Goal: Information Seeking & Learning: Check status

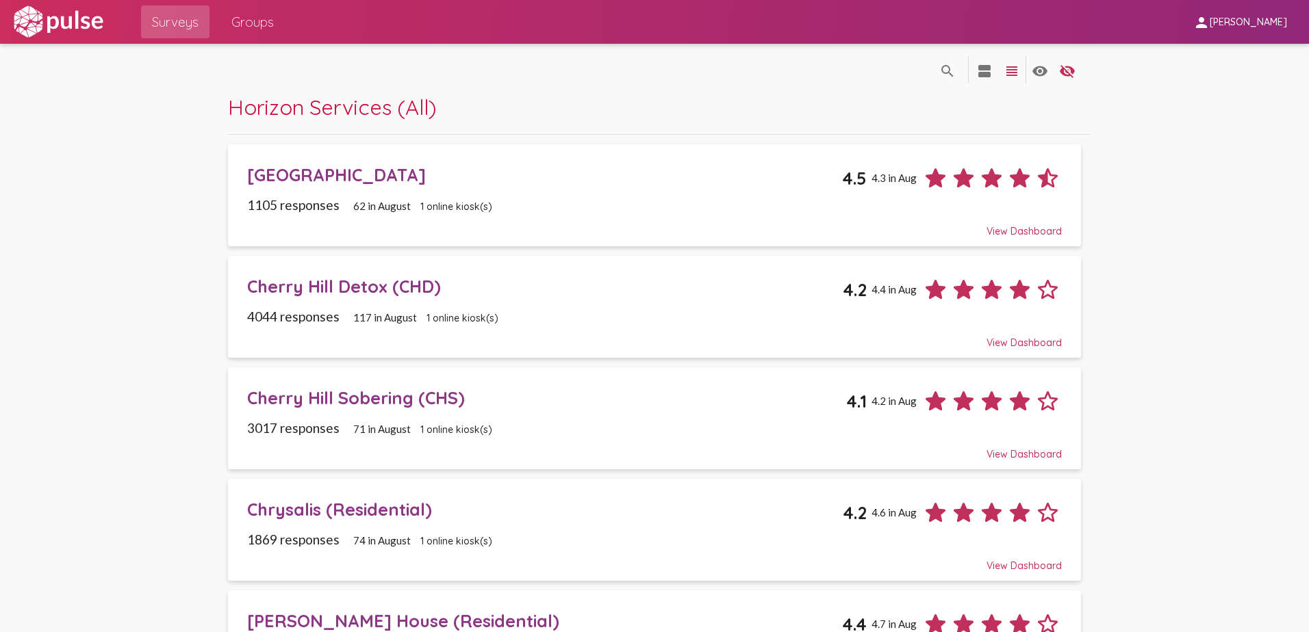
click at [252, 23] on span "Groups" at bounding box center [252, 22] width 42 height 25
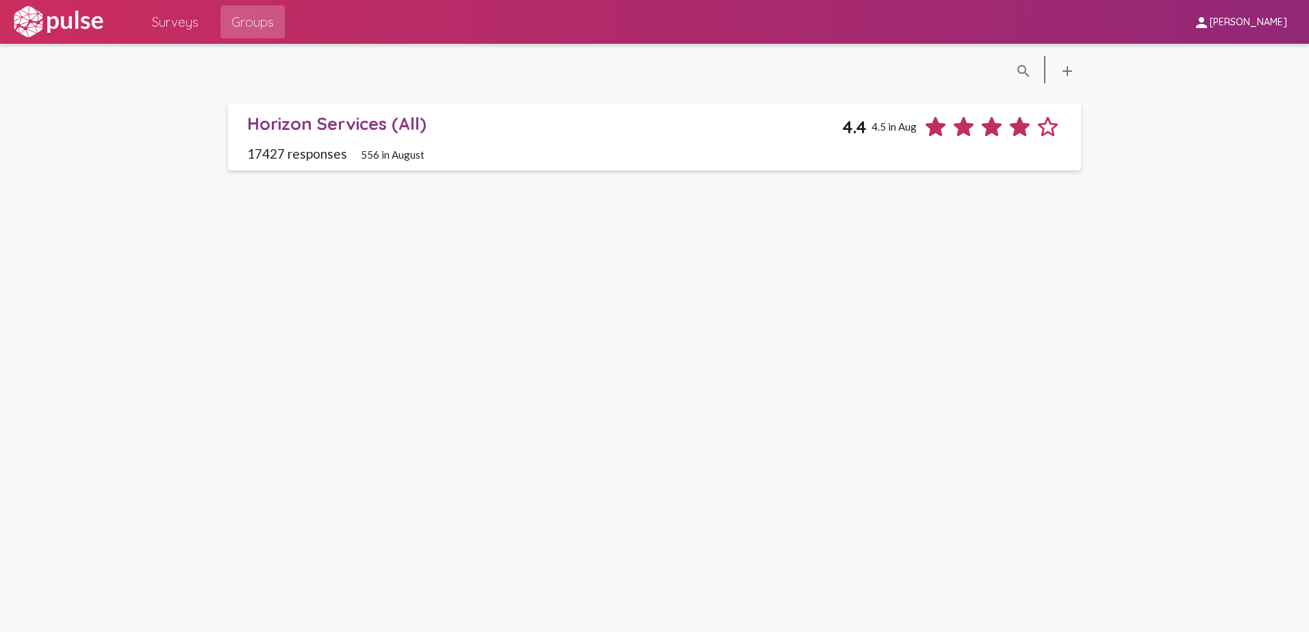
click at [194, 29] on span "Surveys" at bounding box center [175, 22] width 47 height 25
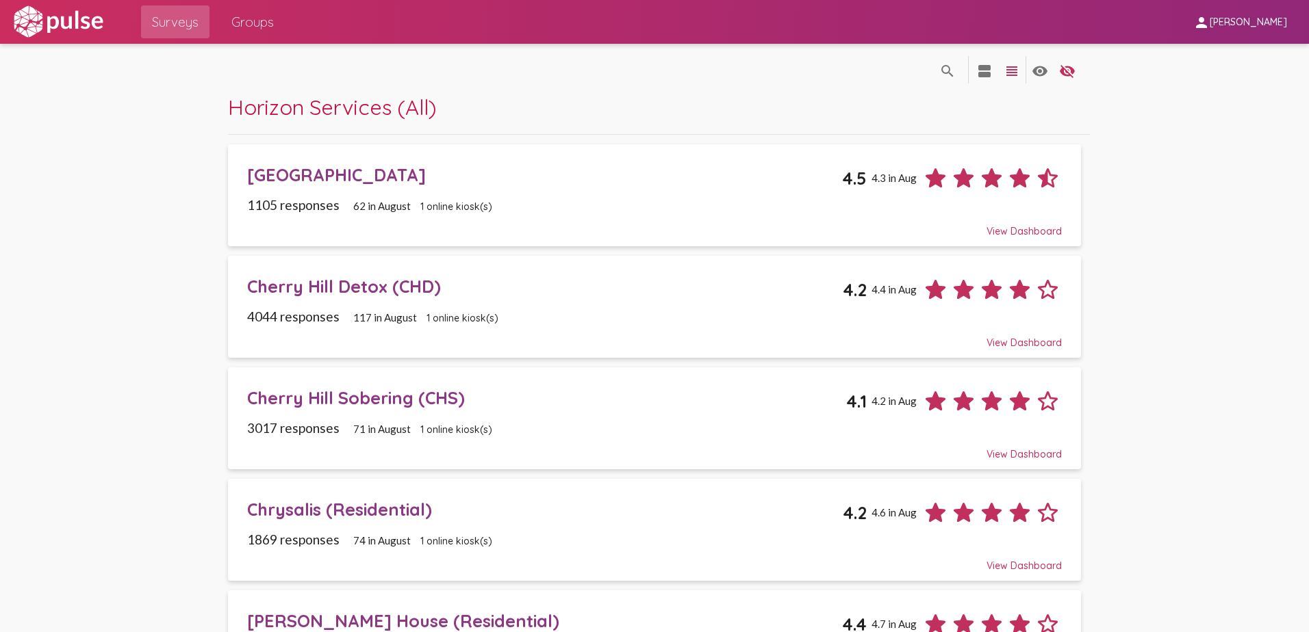
click at [426, 178] on div "[GEOGRAPHIC_DATA]" at bounding box center [545, 174] width 596 height 21
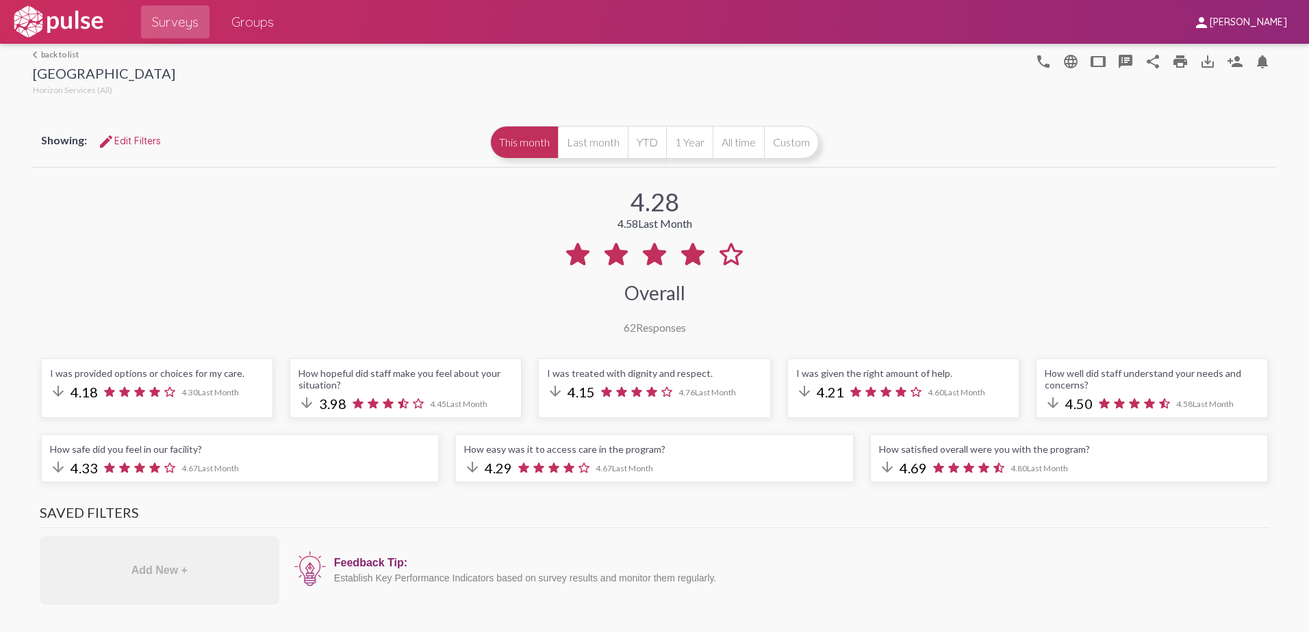
click at [66, 55] on link "arrow_back_ios back to list" at bounding box center [104, 54] width 142 height 10
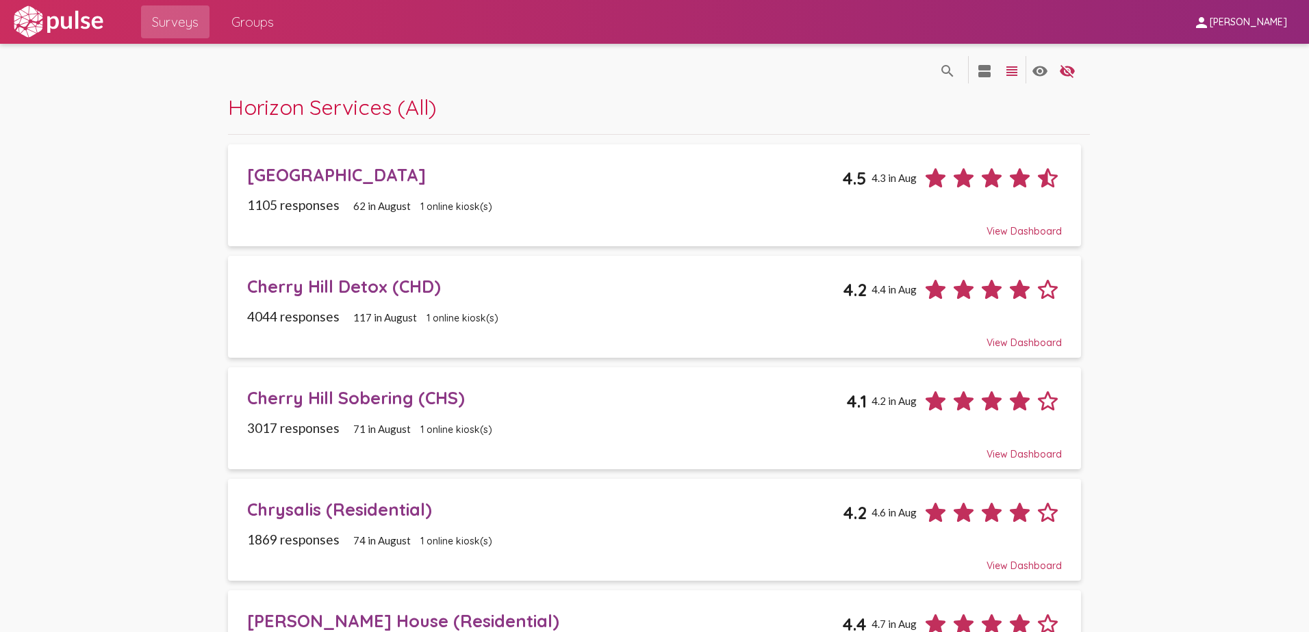
click at [315, 287] on div "Cherry Hill Detox (CHD)" at bounding box center [545, 286] width 596 height 21
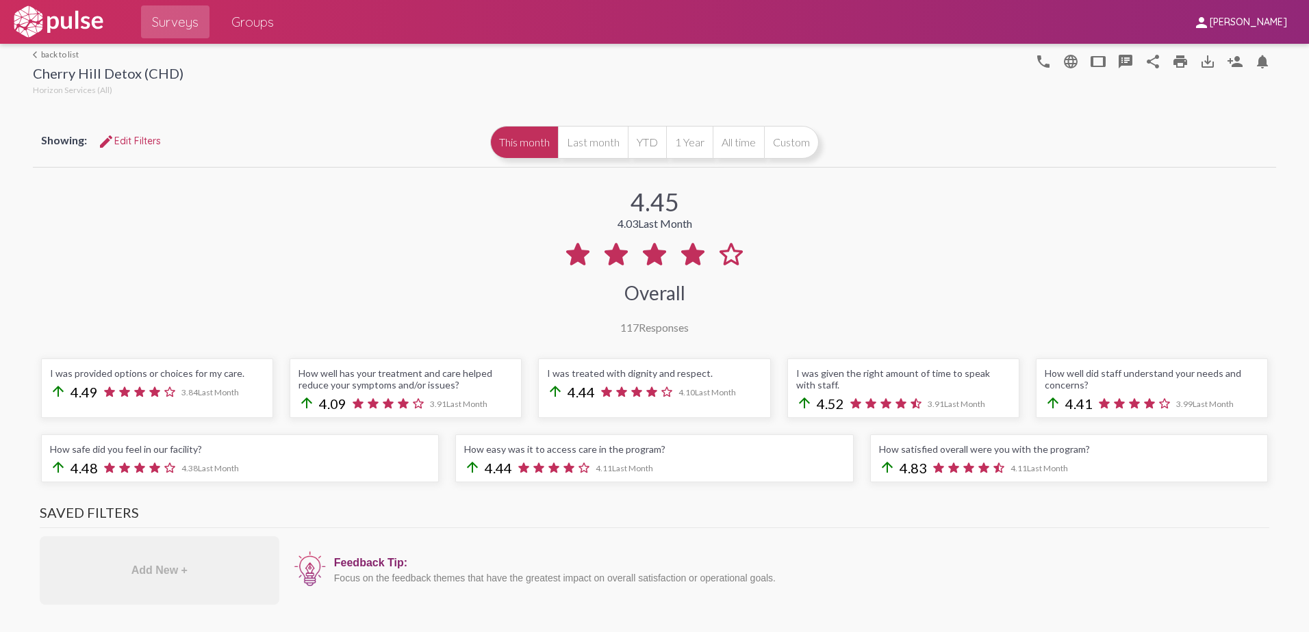
click at [42, 51] on link "arrow_back_ios back to list" at bounding box center [108, 54] width 151 height 10
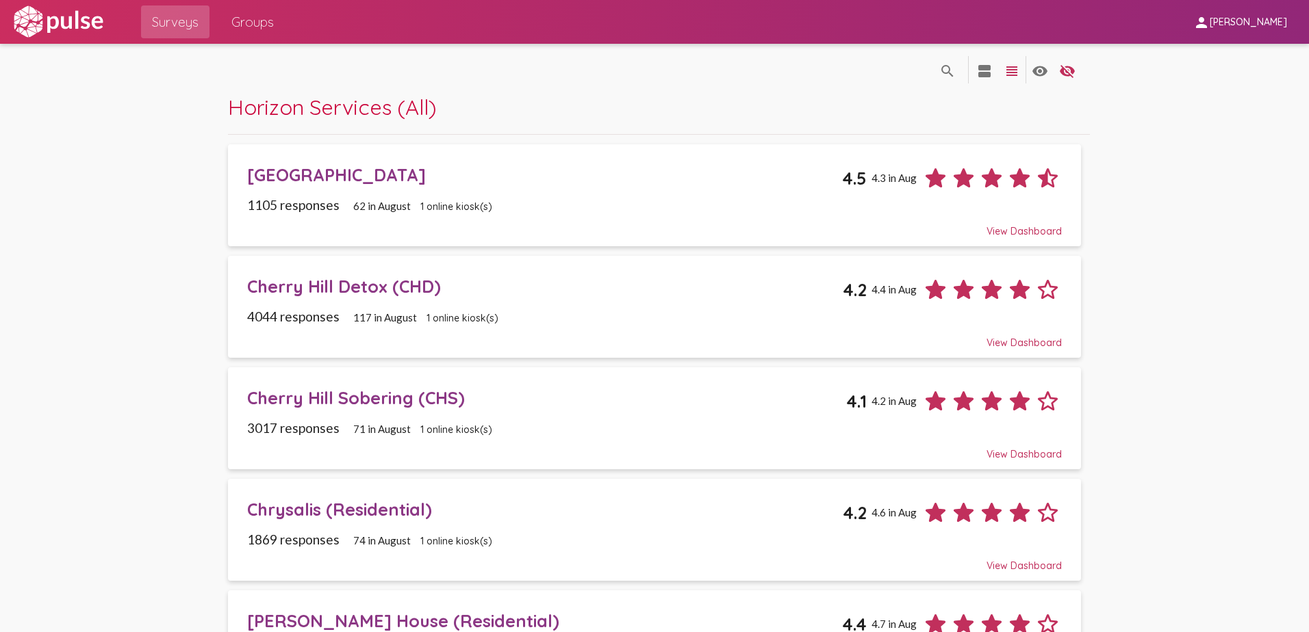
click at [331, 400] on div "Cherry Hill Sobering (CHS)" at bounding box center [547, 397] width 600 height 21
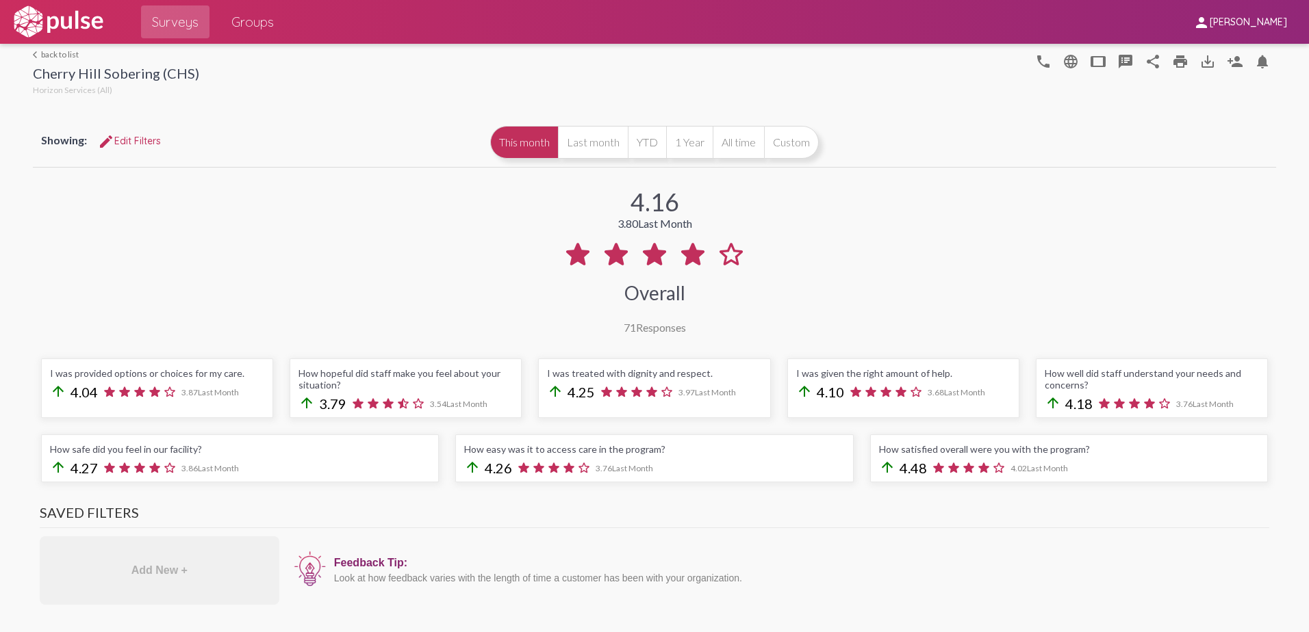
click at [57, 53] on link "arrow_back_ios back to list" at bounding box center [116, 54] width 166 height 10
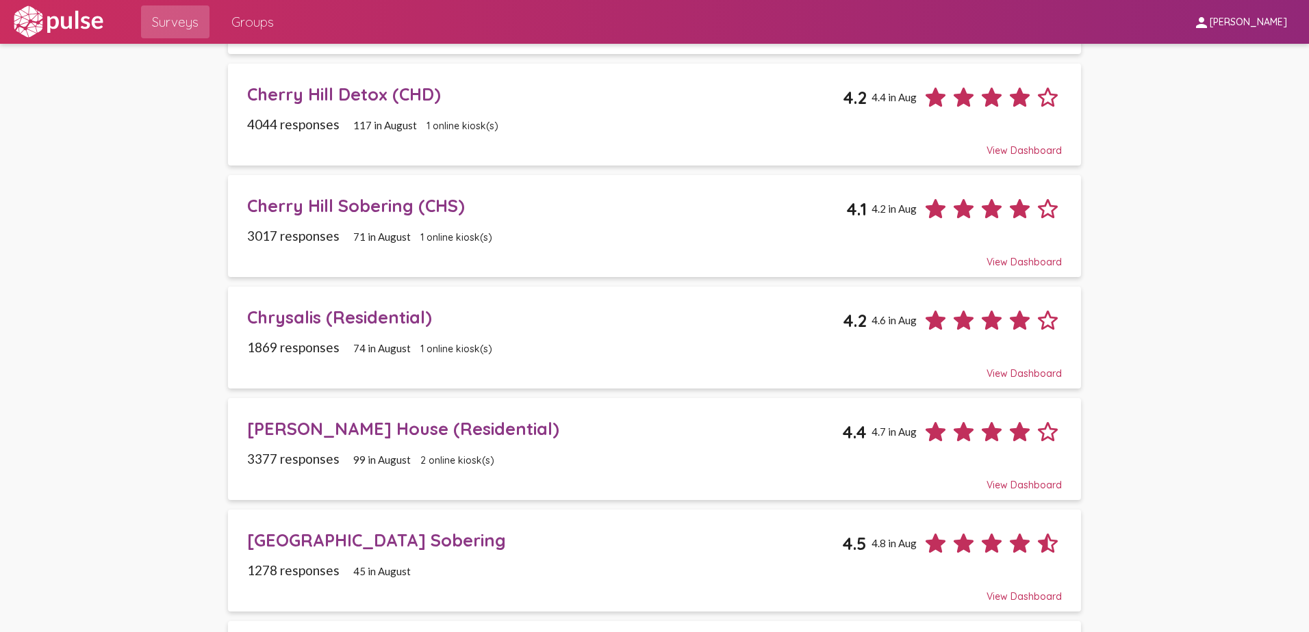
scroll to position [205, 0]
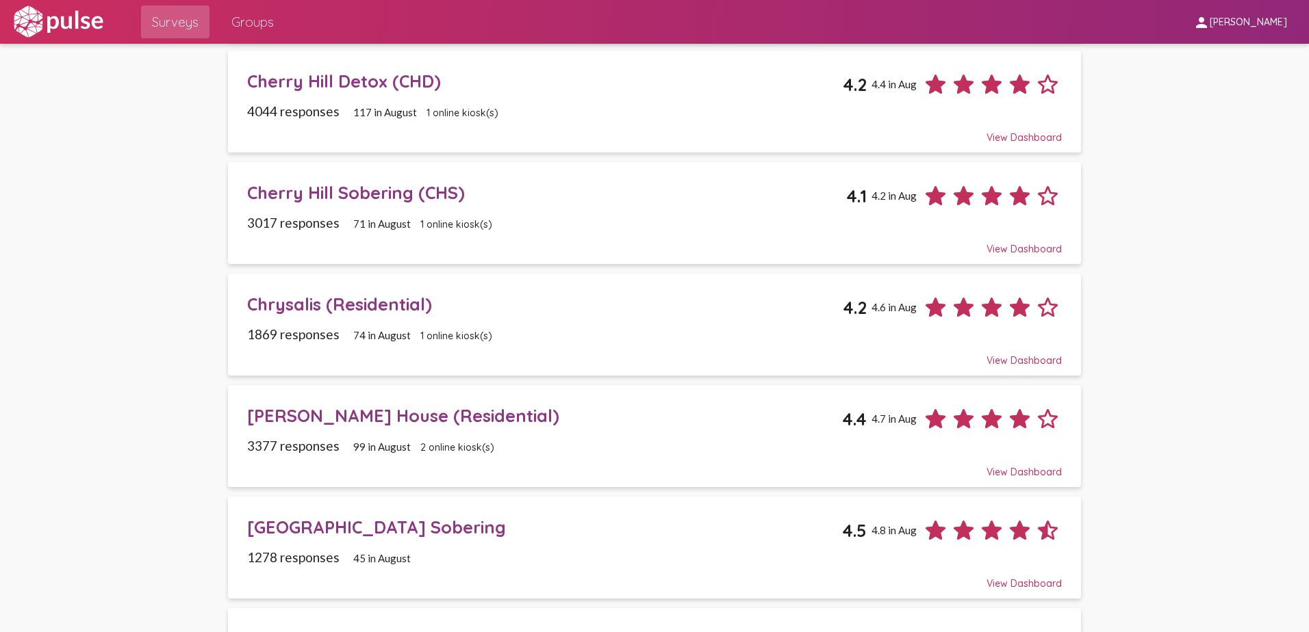
click at [285, 305] on div "Chrysalis (Residential)" at bounding box center [545, 304] width 596 height 21
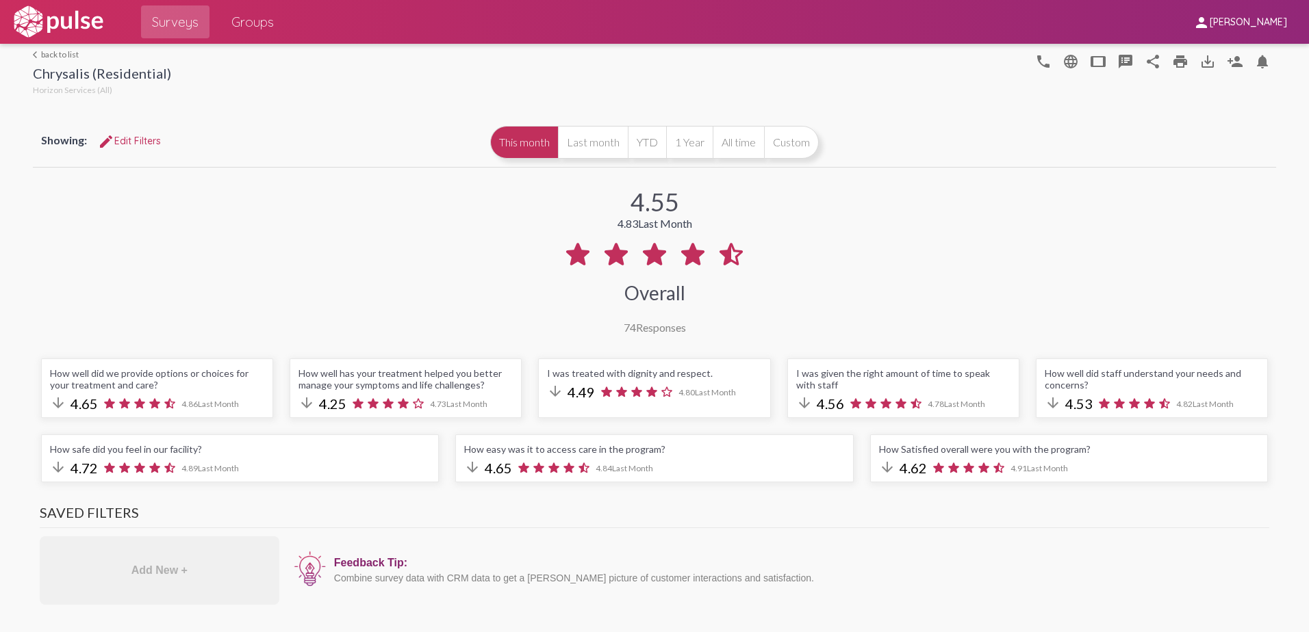
click at [36, 53] on mat-icon "arrow_back_ios" at bounding box center [37, 55] width 8 height 8
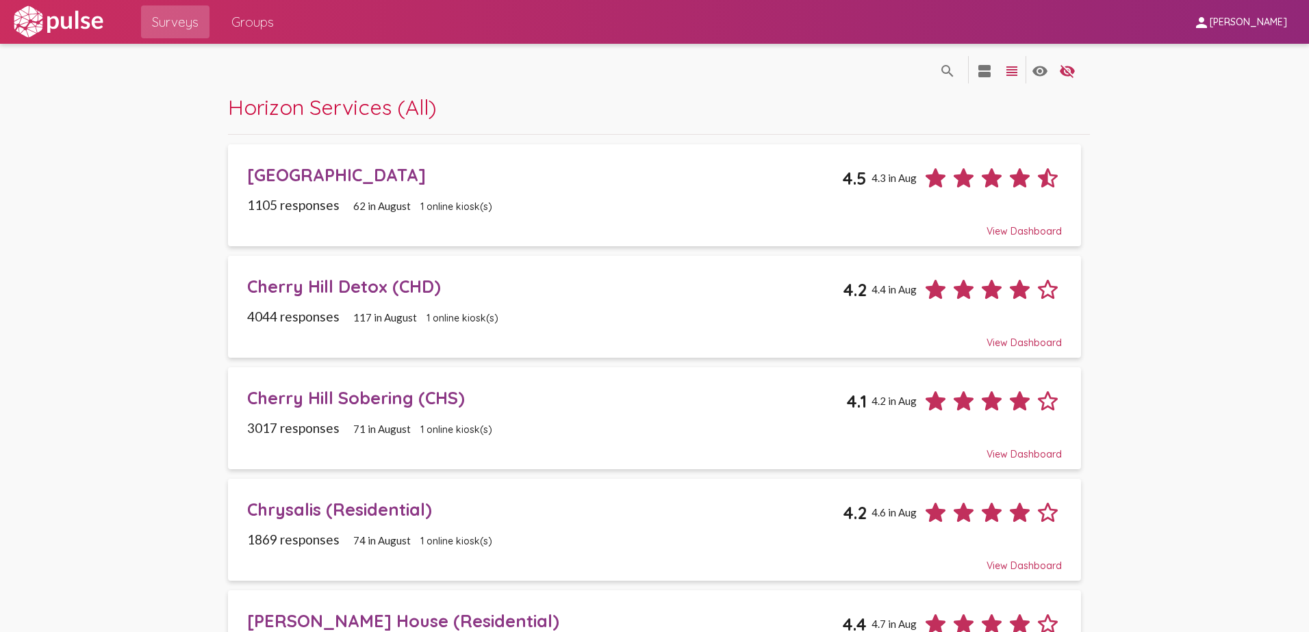
scroll to position [342, 0]
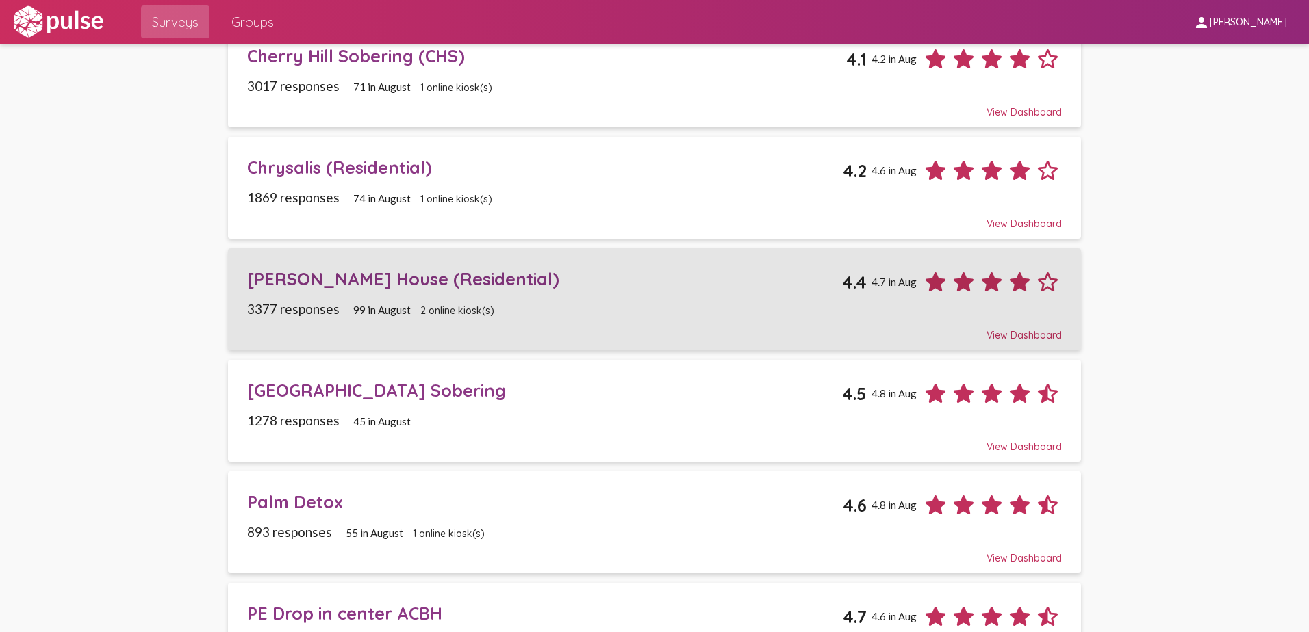
click at [324, 287] on div "[PERSON_NAME] House (Residential)" at bounding box center [545, 278] width 596 height 21
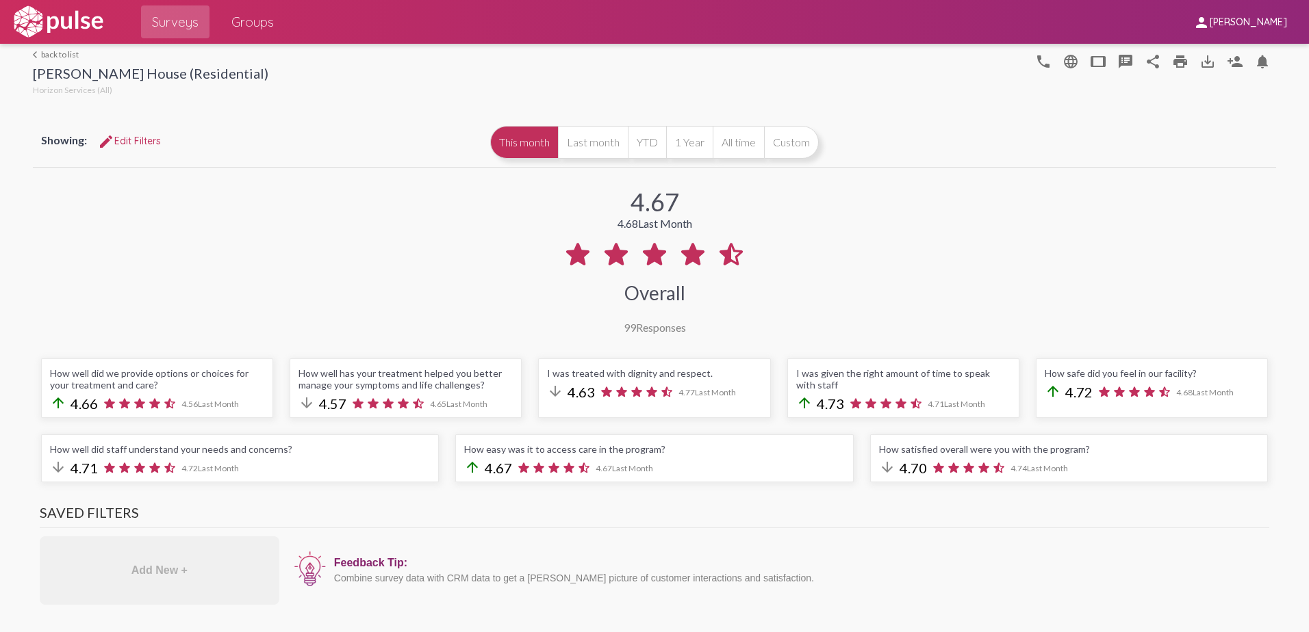
click at [49, 53] on link "arrow_back_ios back to list" at bounding box center [150, 54] width 235 height 10
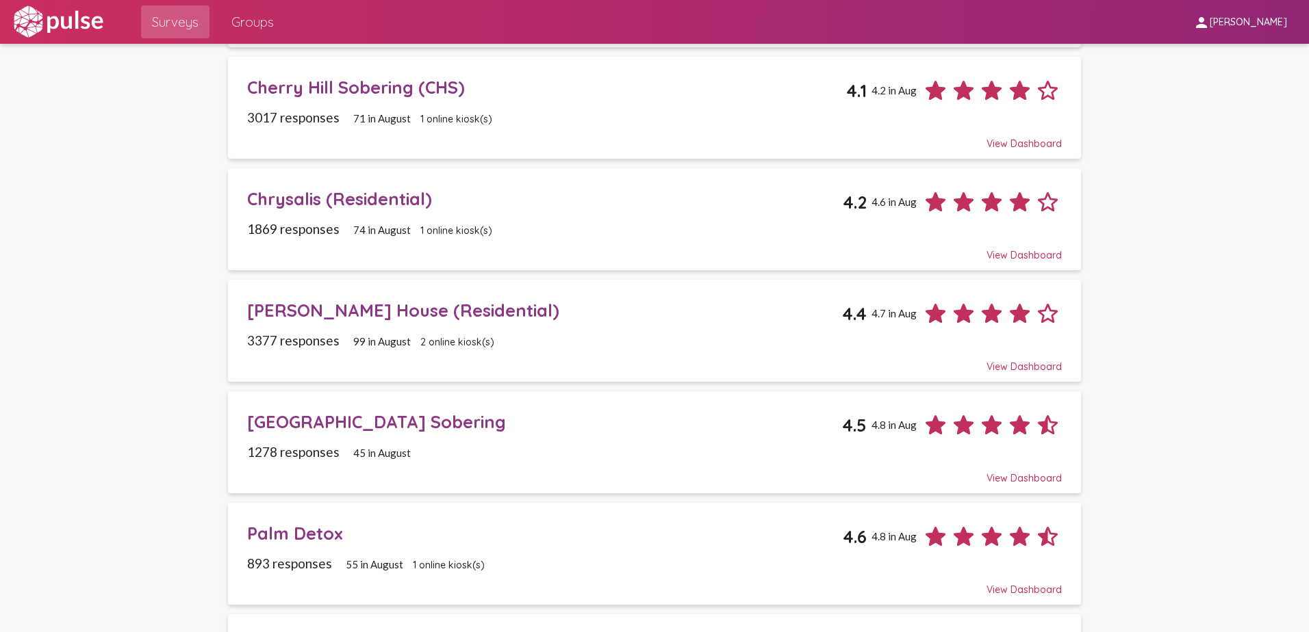
scroll to position [342, 0]
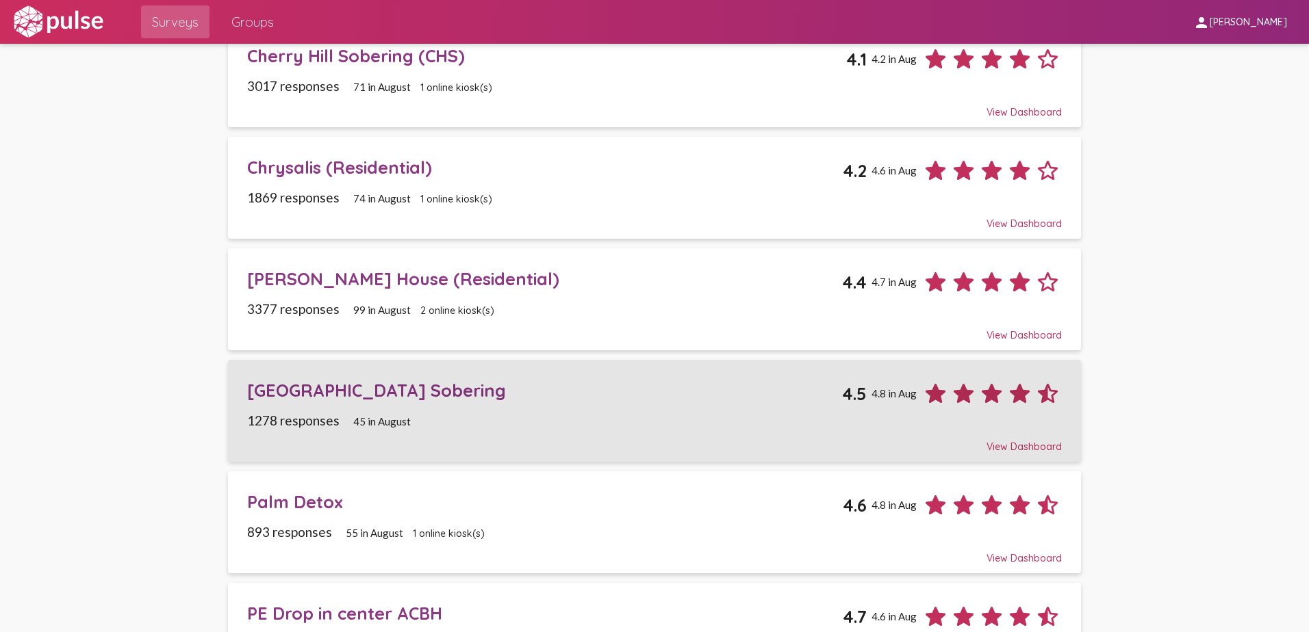
click at [324, 397] on div "[GEOGRAPHIC_DATA] Sobering" at bounding box center [545, 390] width 596 height 21
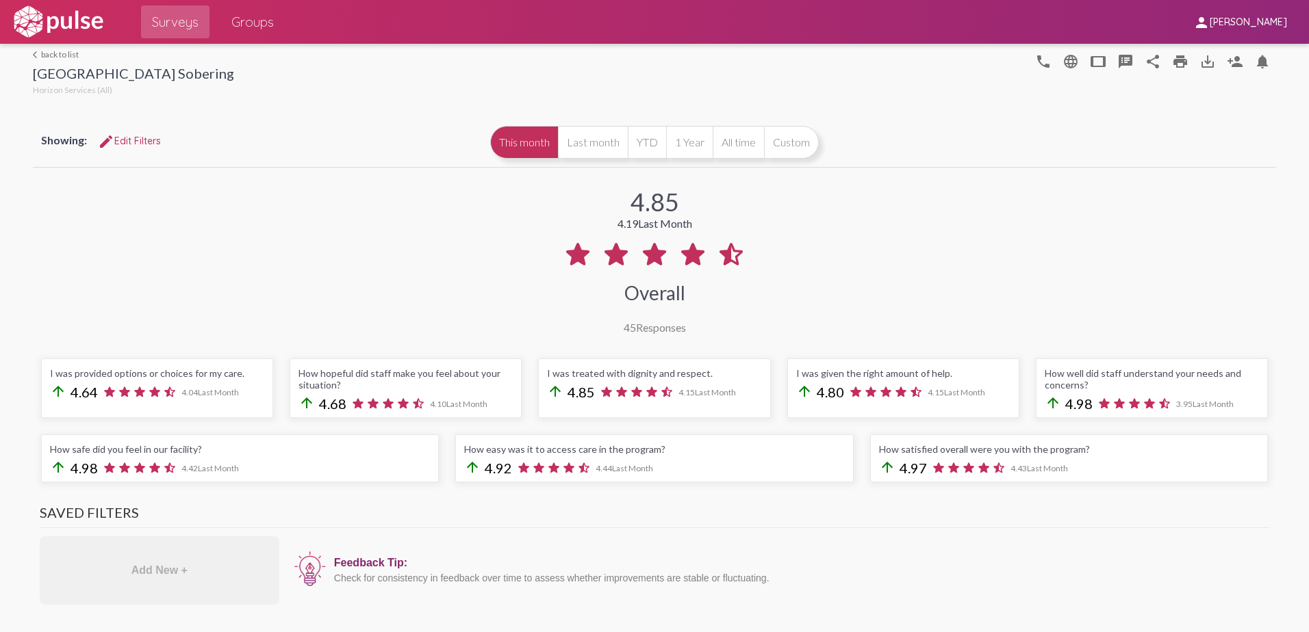
click at [60, 53] on link "arrow_back_ios back to list" at bounding box center [133, 54] width 201 height 10
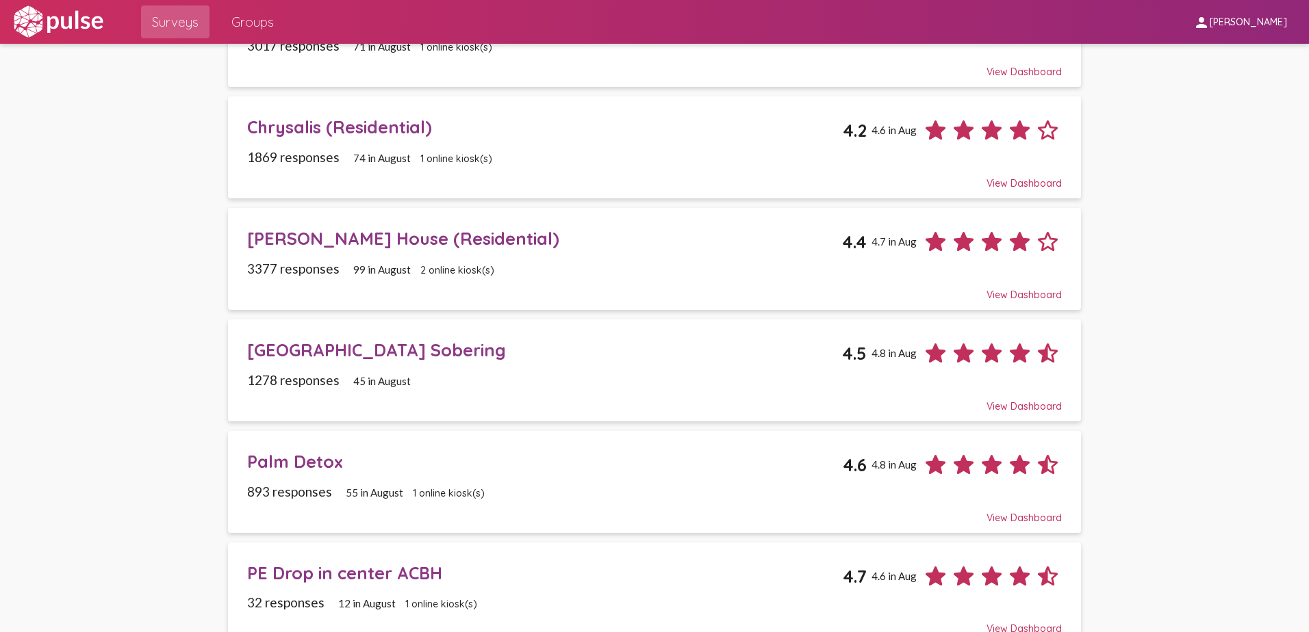
scroll to position [411, 0]
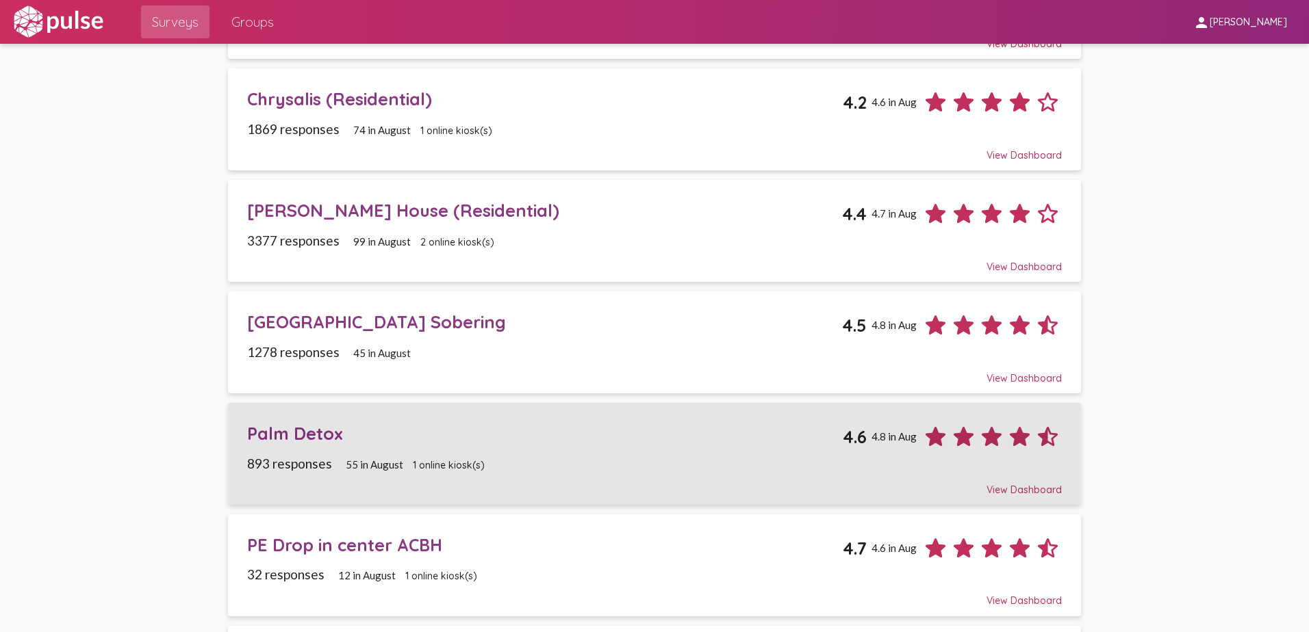
click at [323, 441] on div "Palm Detox" at bounding box center [545, 433] width 596 height 21
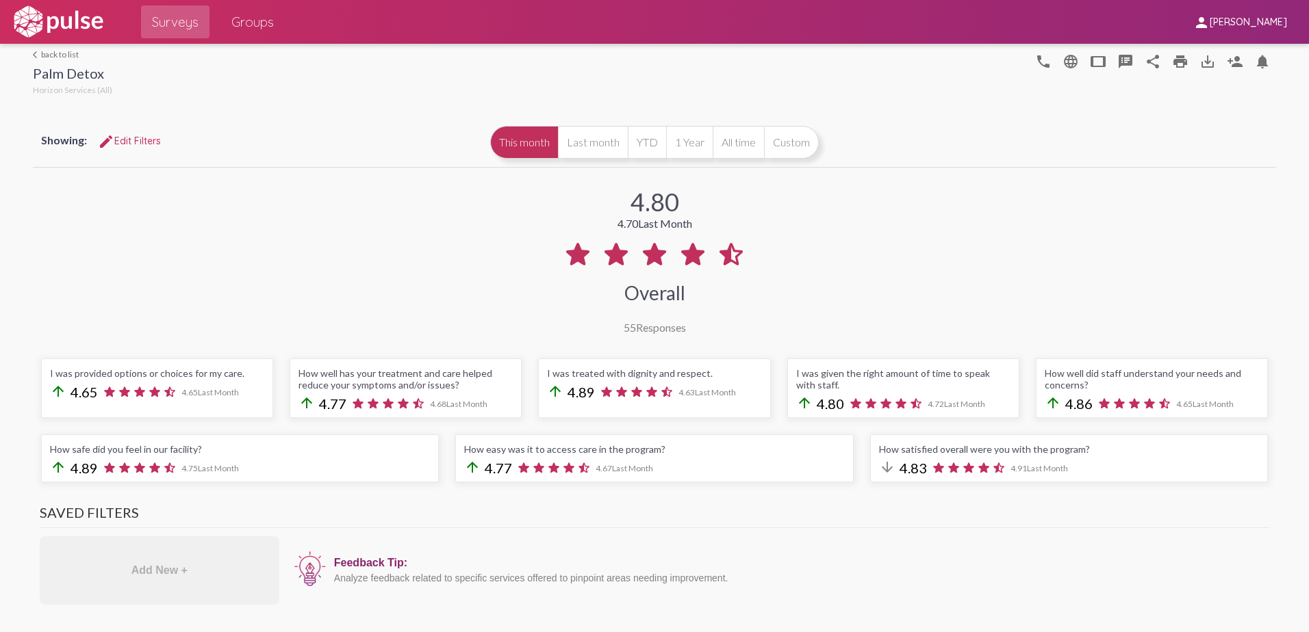
click at [64, 54] on link "arrow_back_ios back to list" at bounding box center [72, 54] width 79 height 10
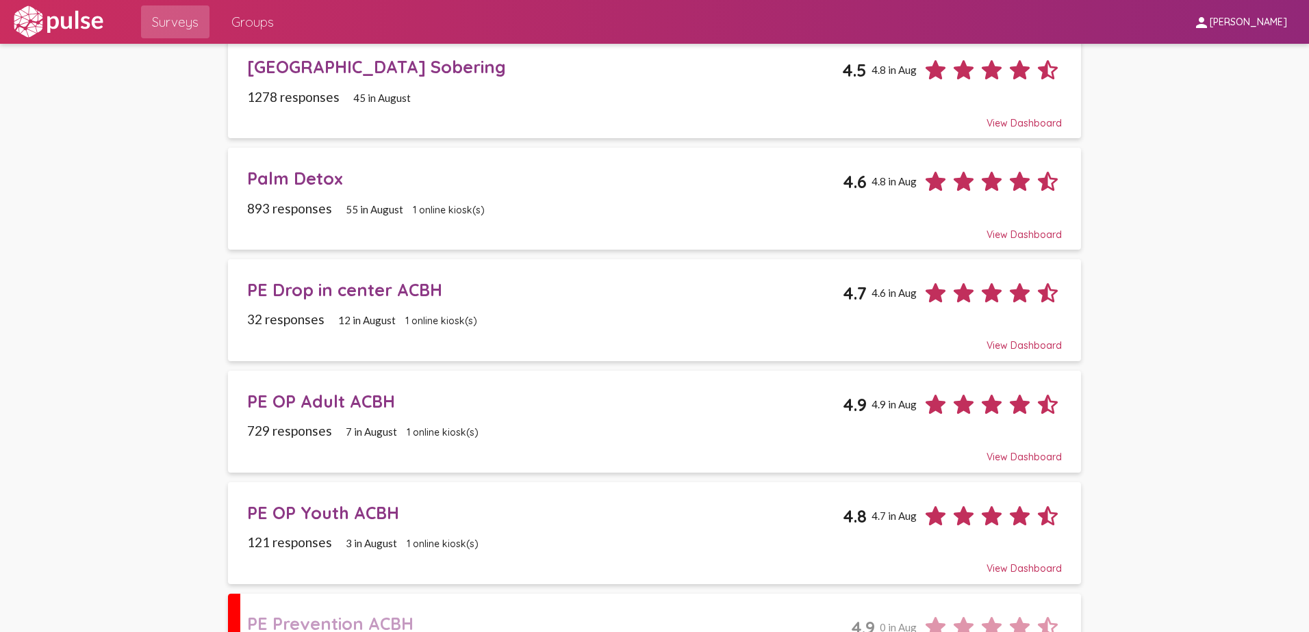
scroll to position [684, 0]
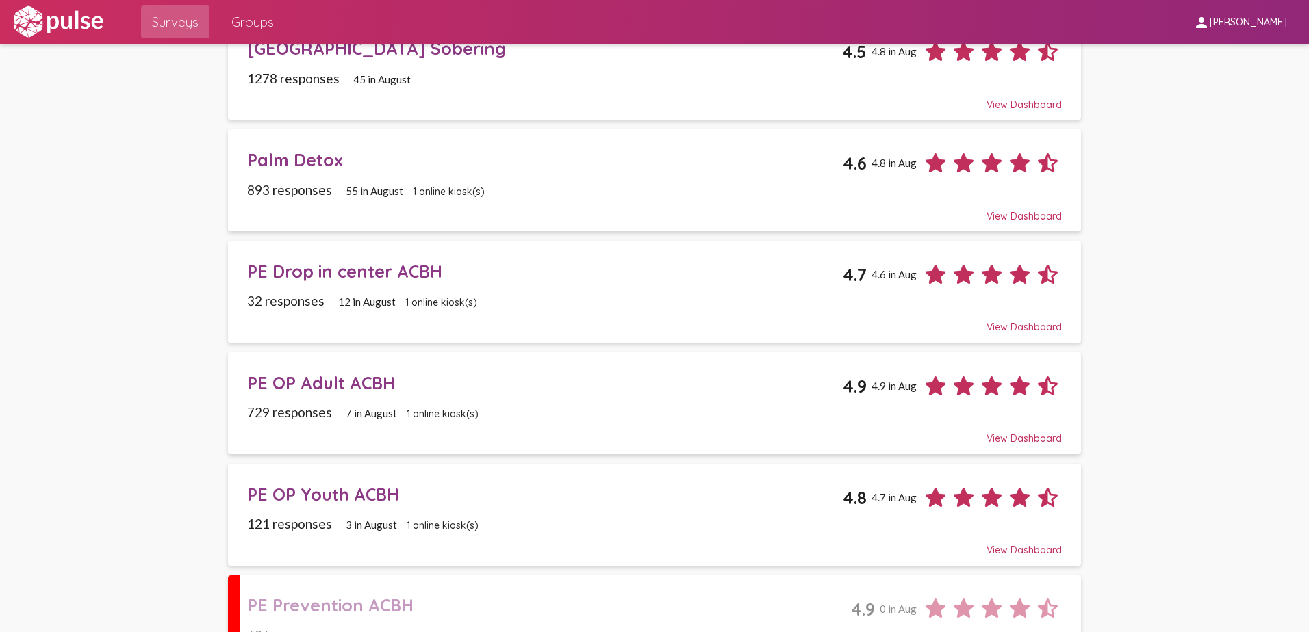
click at [324, 274] on div "PE Drop in center ACBH" at bounding box center [545, 271] width 596 height 21
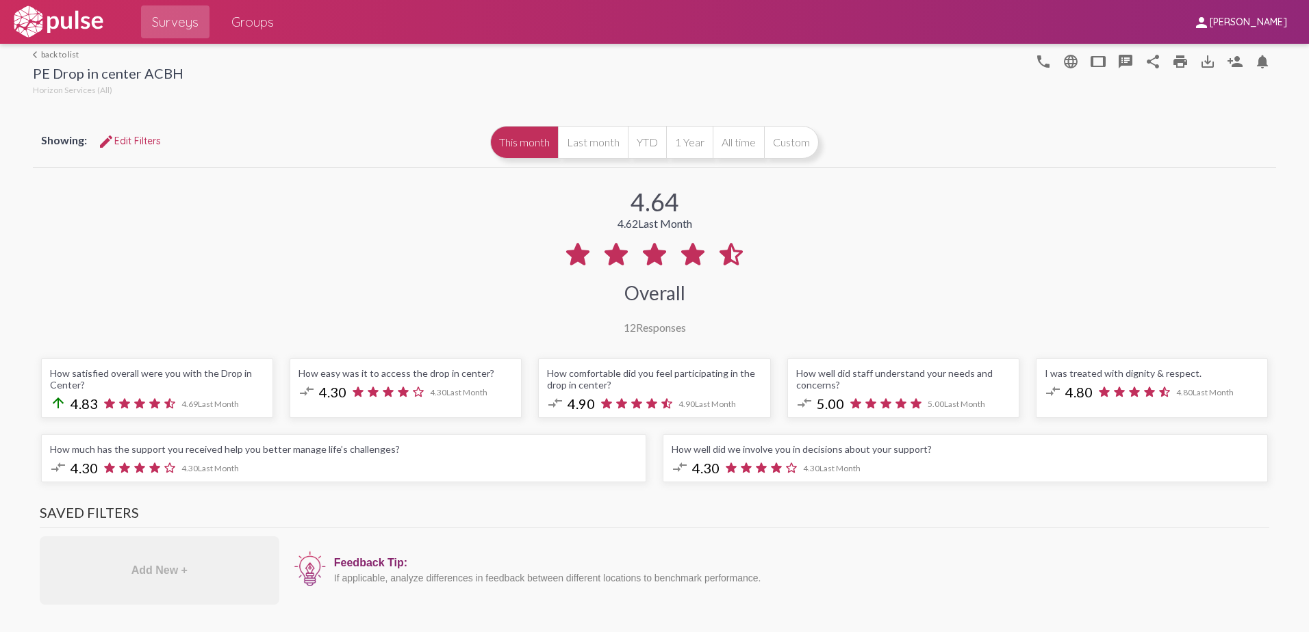
click at [69, 53] on link "arrow_back_ios back to list" at bounding box center [108, 54] width 151 height 10
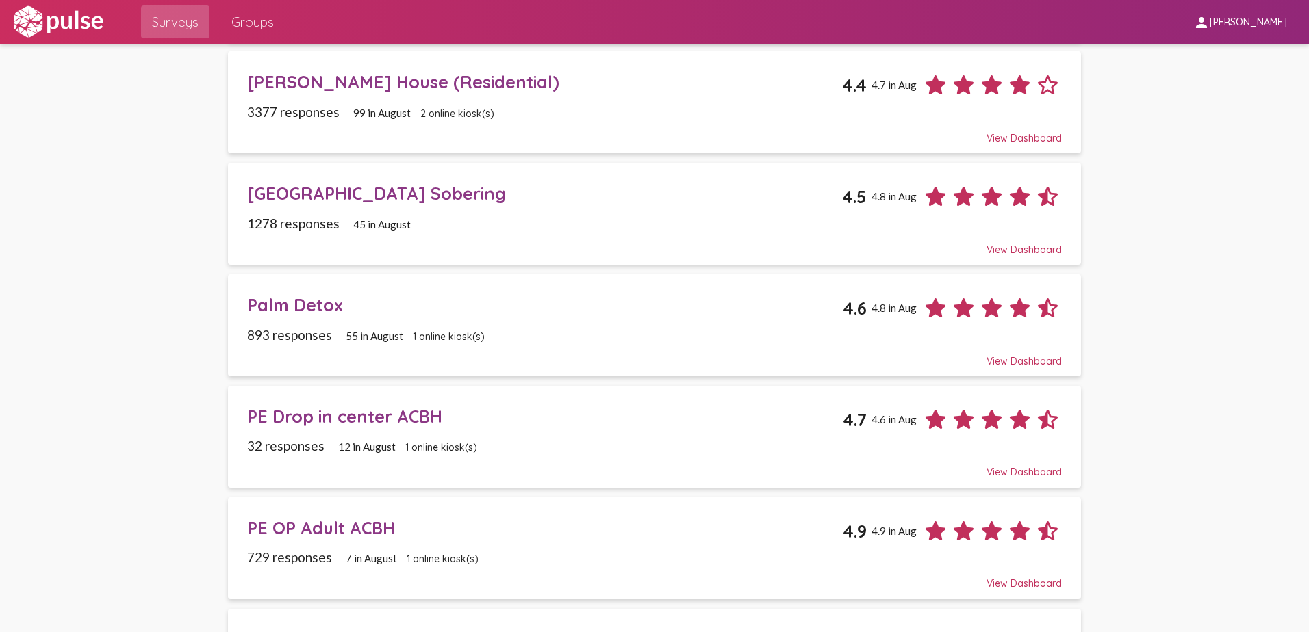
scroll to position [616, 0]
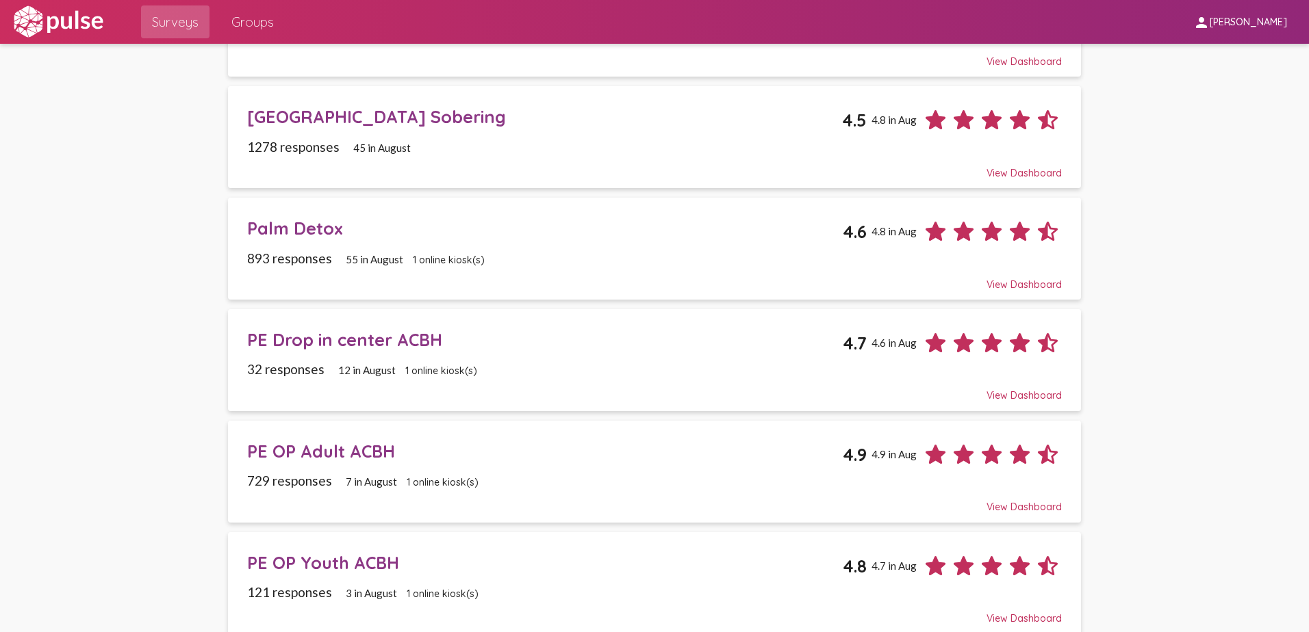
click at [316, 461] on div "PE OP Adult ACBH" at bounding box center [545, 451] width 596 height 21
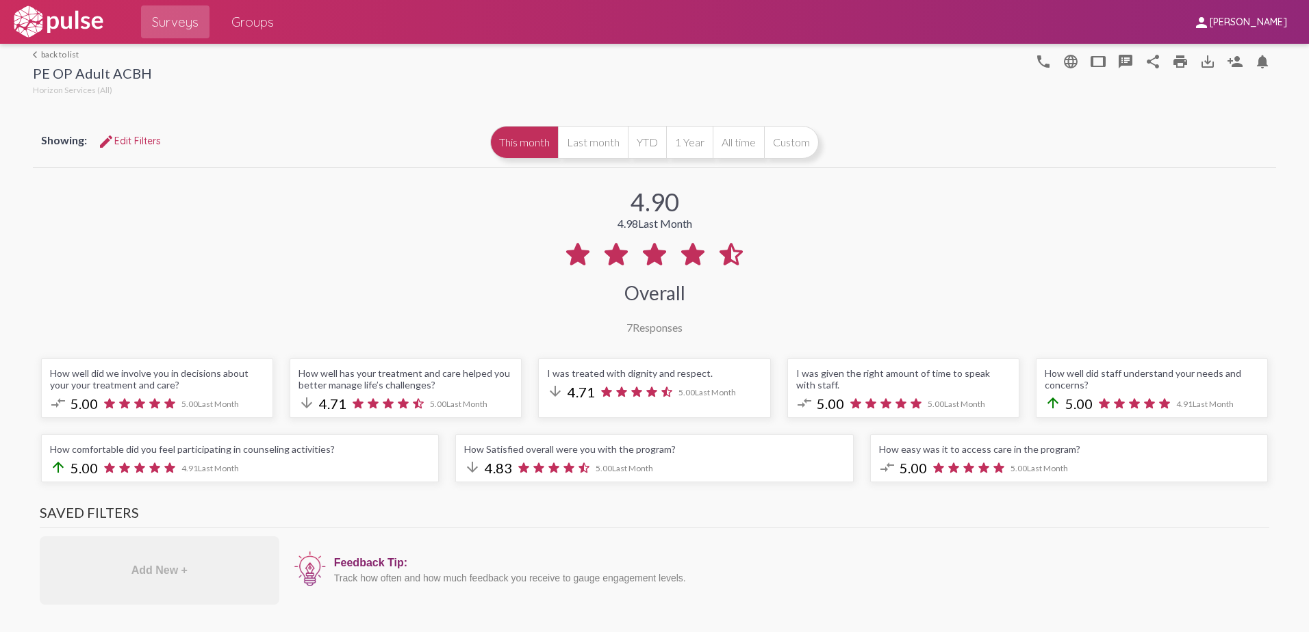
click at [64, 54] on link "arrow_back_ios back to list" at bounding box center [92, 54] width 119 height 10
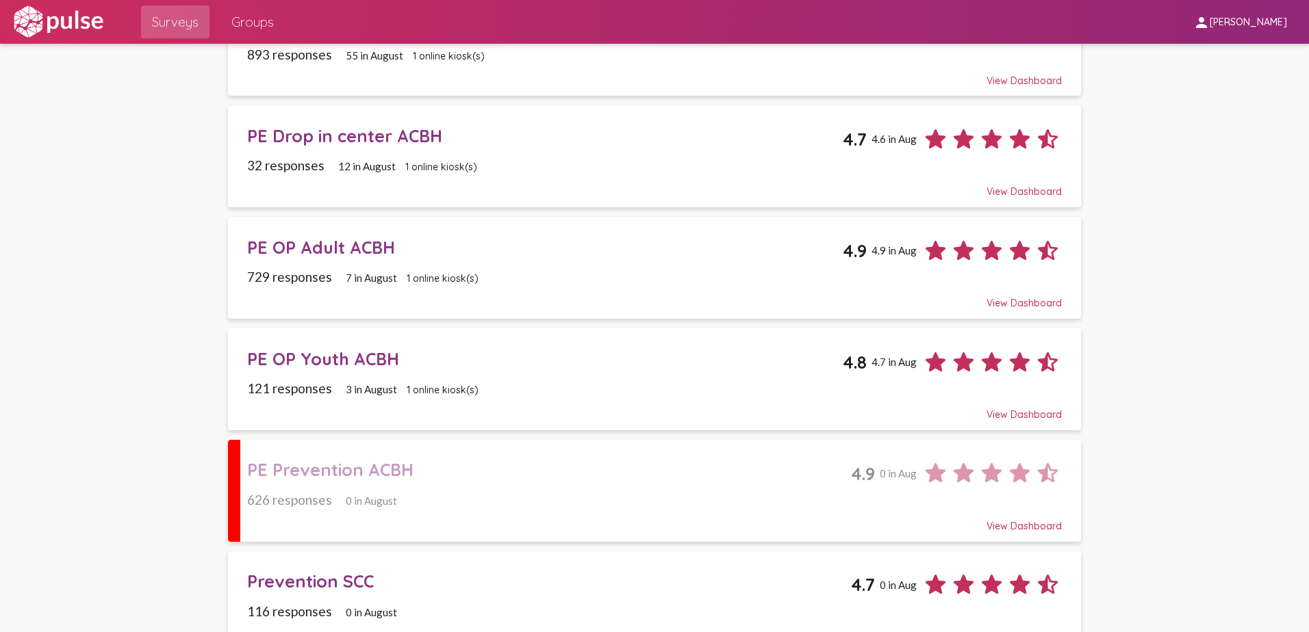
scroll to position [821, 0]
click at [293, 352] on div "PE OP Youth ACBH" at bounding box center [545, 357] width 596 height 21
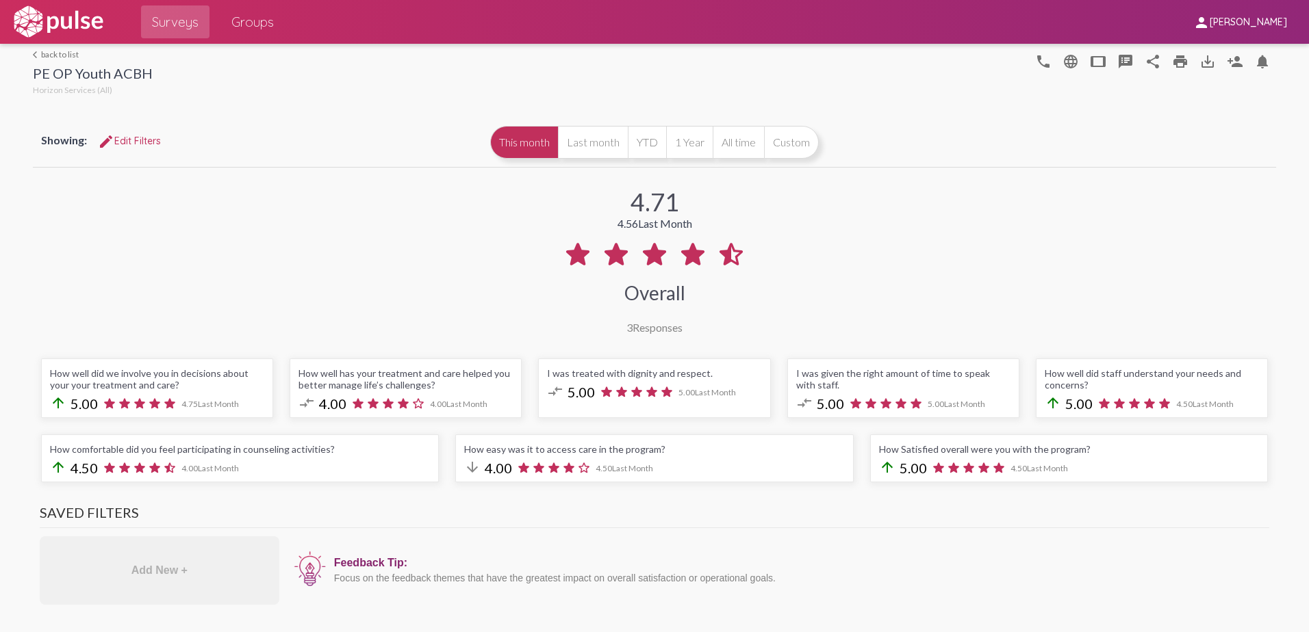
click at [52, 55] on link "arrow_back_ios back to list" at bounding box center [93, 54] width 120 height 10
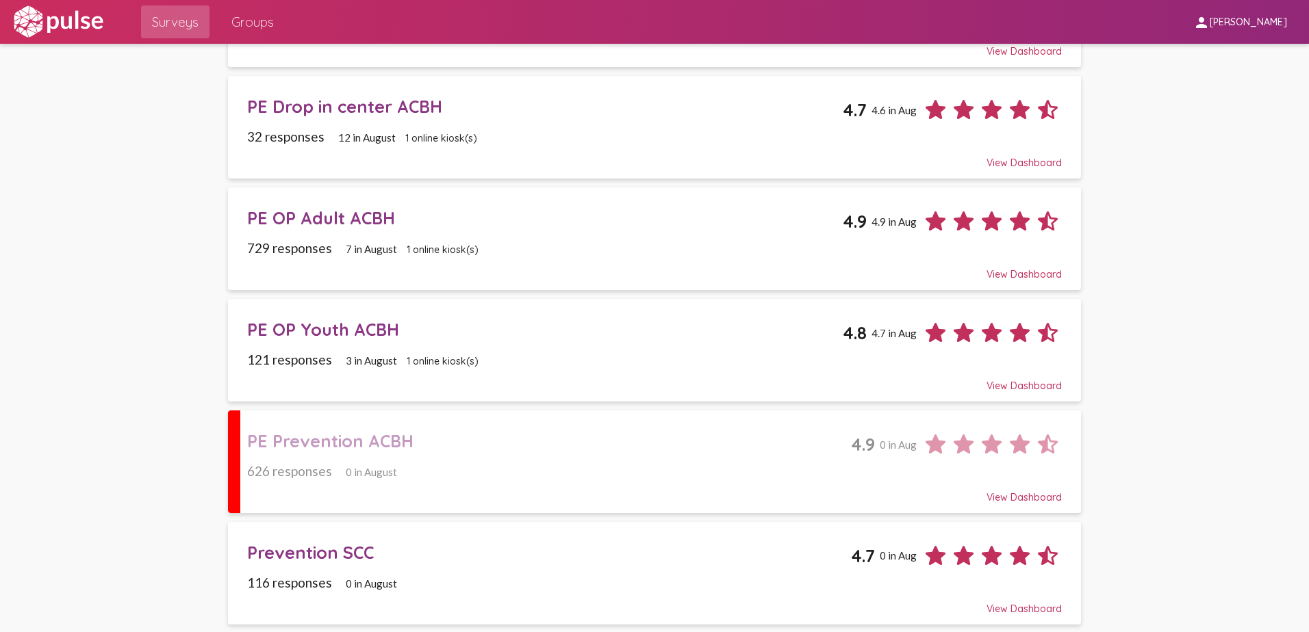
scroll to position [864, 0]
click at [333, 446] on div "PE Prevention ACBH" at bounding box center [549, 438] width 604 height 21
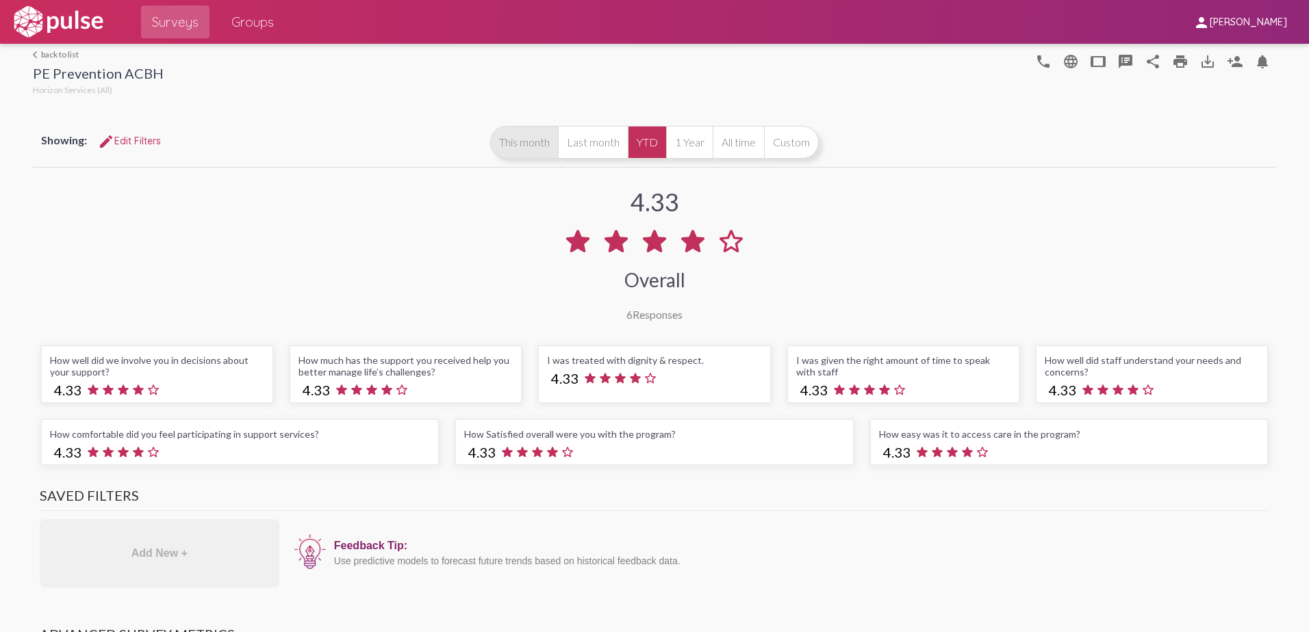
click at [529, 148] on button "This month" at bounding box center [524, 142] width 68 height 33
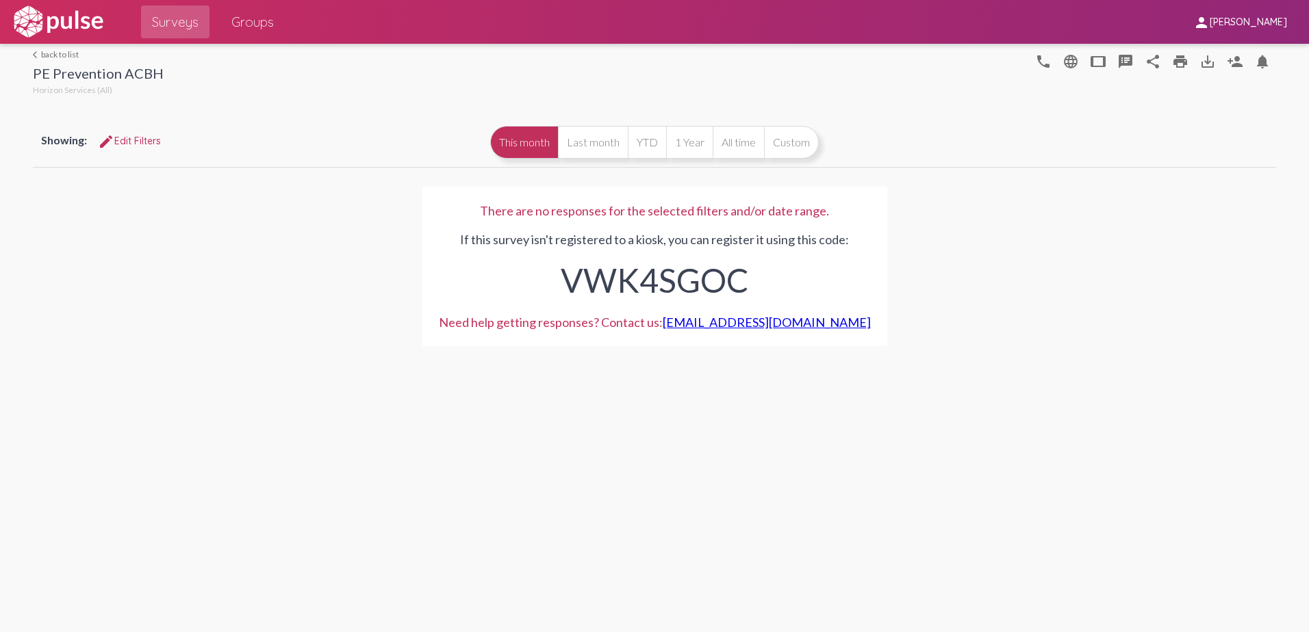
click at [61, 60] on div "arrow_back_ios back to list PE Prevention ACBH Horizon Services (All)" at bounding box center [98, 73] width 131 height 49
click at [56, 55] on link "arrow_back_ios back to list" at bounding box center [98, 54] width 131 height 10
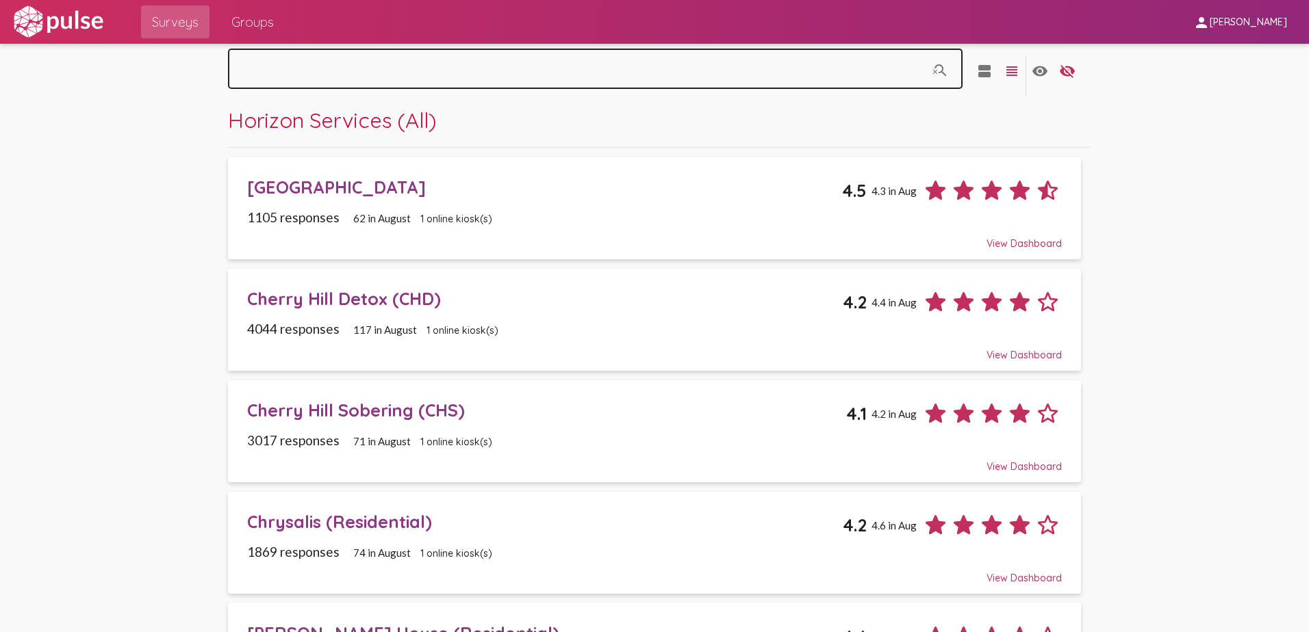
click at [524, 68] on input at bounding box center [581, 72] width 690 height 12
